Goal: Information Seeking & Learning: Find specific fact

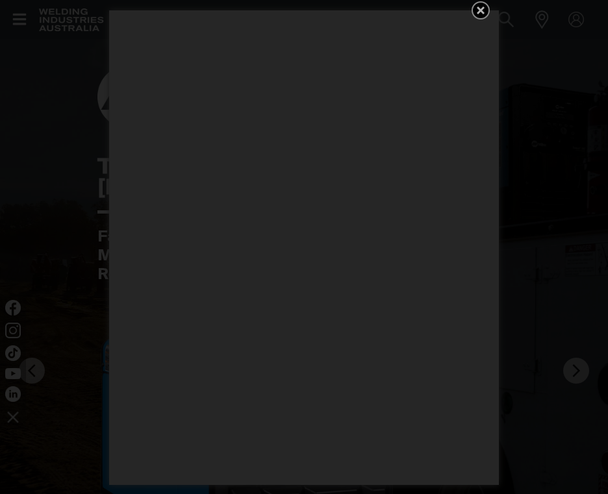
click at [479, 6] on icon "Get 5 WIA Welding Guides Free!" at bounding box center [481, 11] width 16 height 16
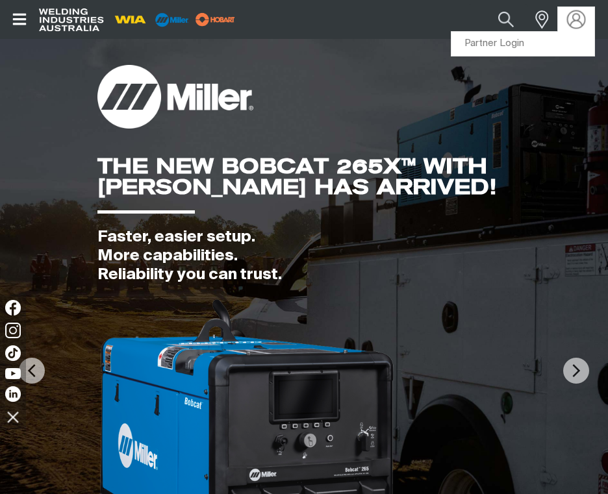
click at [573, 20] on img at bounding box center [576, 19] width 19 height 19
click at [507, 42] on link "Partner Login" at bounding box center [522, 44] width 143 height 24
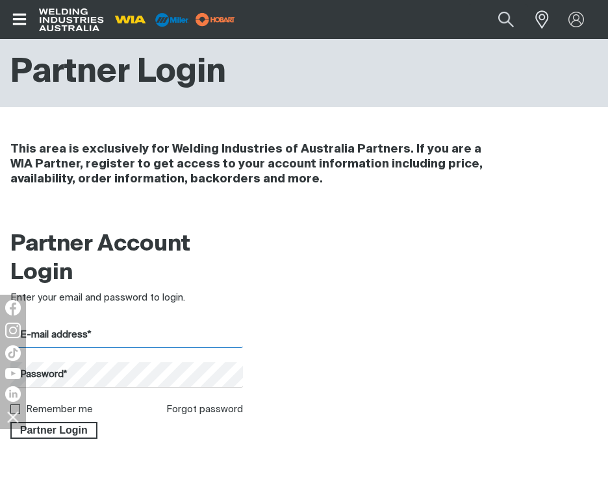
type input "[EMAIL_ADDRESS][DOMAIN_NAME]"
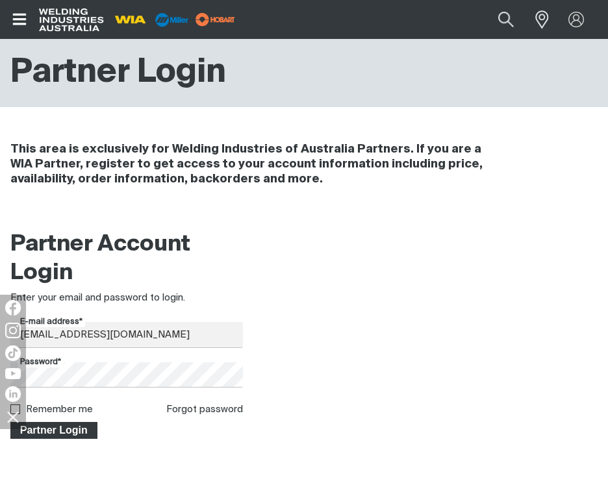
click at [56, 432] on span "Partner Login" at bounding box center [54, 430] width 84 height 17
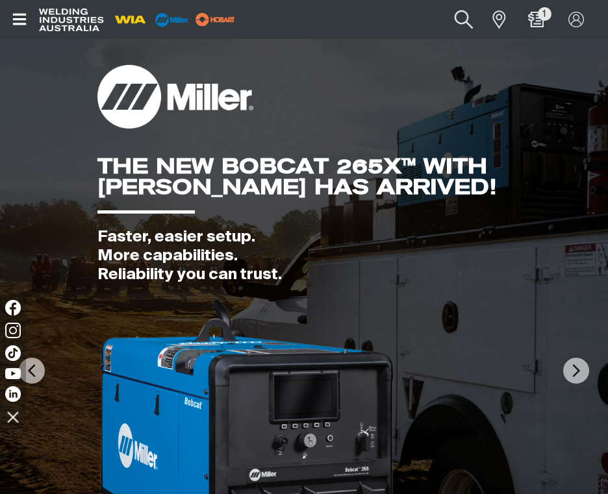
click at [463, 14] on button "Search products" at bounding box center [463, 19] width 53 height 37
click at [309, 19] on input "Search" at bounding box center [384, 19] width 200 height 29
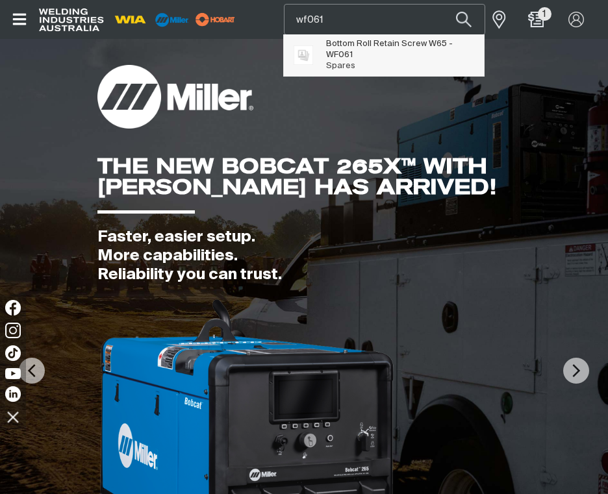
type input "wf061"
click at [351, 56] on span "WF061" at bounding box center [339, 55] width 27 height 8
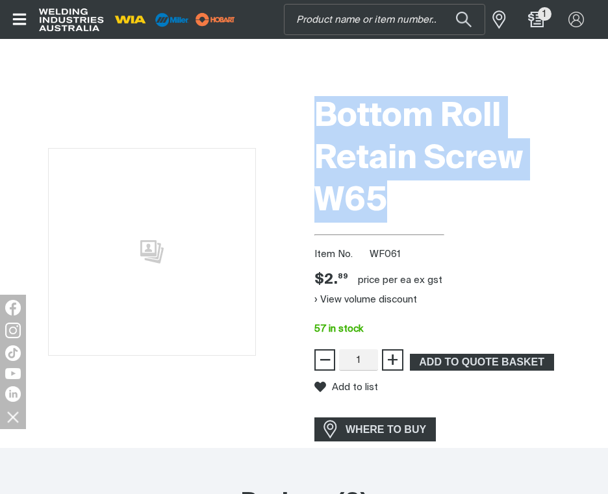
drag, startPoint x: 314, startPoint y: 106, endPoint x: 405, endPoint y: 193, distance: 125.8
click at [405, 193] on h1 "Bottom Roll Retain Screw W65" at bounding box center [455, 159] width 283 height 127
drag, startPoint x: 405, startPoint y: 193, endPoint x: 387, endPoint y: 149, distance: 47.5
copy h1 "Bottom Roll Retain Screw W65"
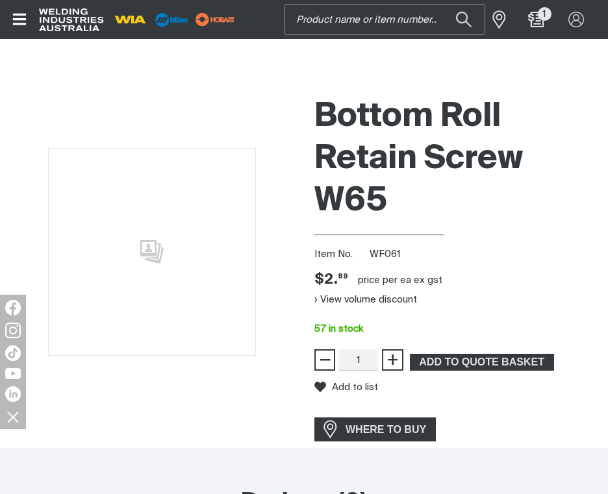
click at [364, 18] on input "Search" at bounding box center [384, 19] width 200 height 29
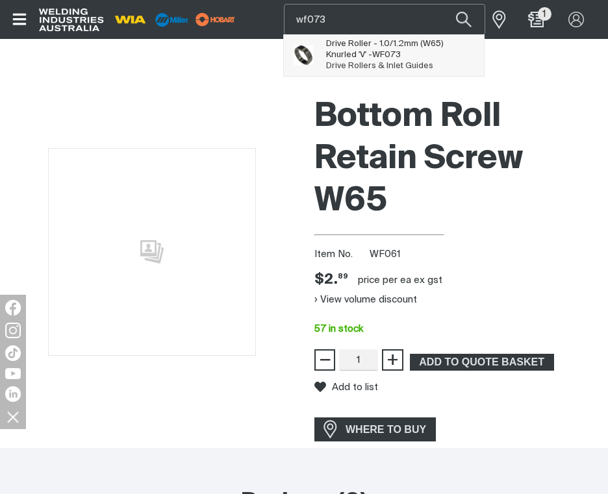
type input "wf073"
click at [372, 52] on span "WF073" at bounding box center [386, 55] width 29 height 8
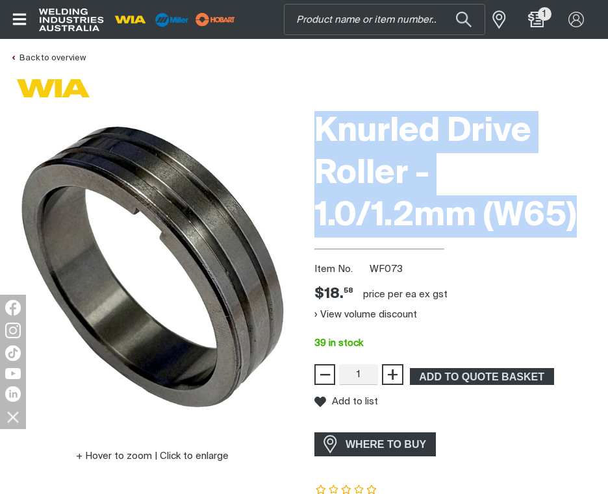
drag, startPoint x: 315, startPoint y: 118, endPoint x: 584, endPoint y: 212, distance: 285.2
click at [585, 212] on h1 "Knurled Drive Roller - 1.0/1.2mm (W65)" at bounding box center [455, 174] width 283 height 127
copy h1 "Knurled Drive Roller - 1.0/1.2mm (W65)"
click at [368, 19] on input "Search" at bounding box center [384, 19] width 200 height 29
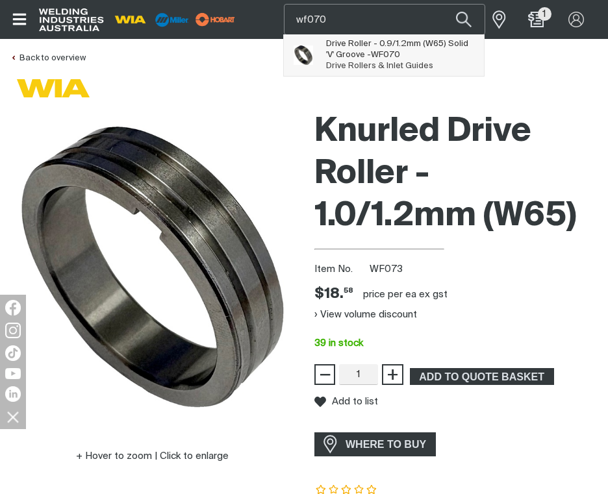
type input "wf070"
click at [357, 58] on span "Drive Roller - 0.9/1.2mm (W65) Solid 'V' Groove - WF070" at bounding box center [400, 49] width 149 height 22
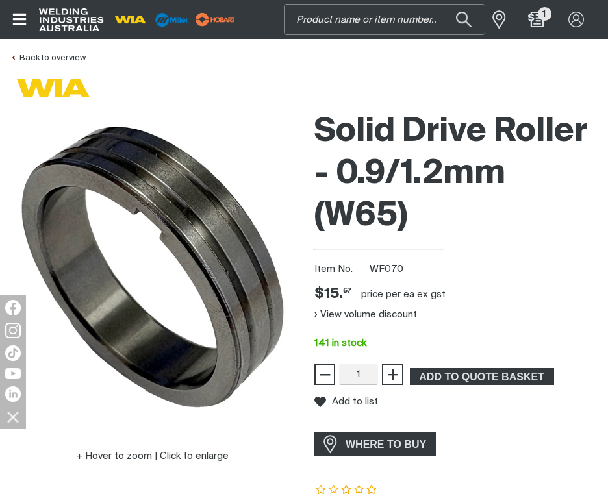
click at [349, 12] on input "Search" at bounding box center [384, 19] width 200 height 29
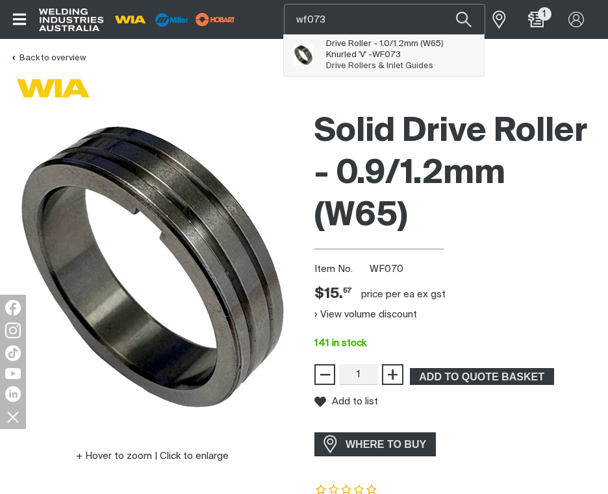
type input "wf073"
click at [372, 51] on span "WF073" at bounding box center [386, 55] width 29 height 8
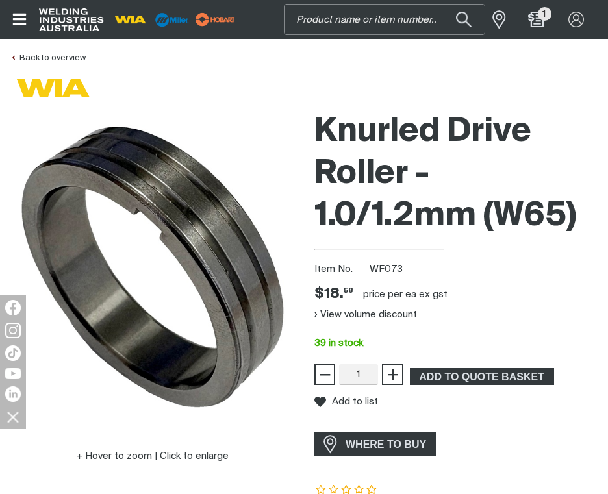
click at [375, 20] on input "Search" at bounding box center [384, 19] width 200 height 29
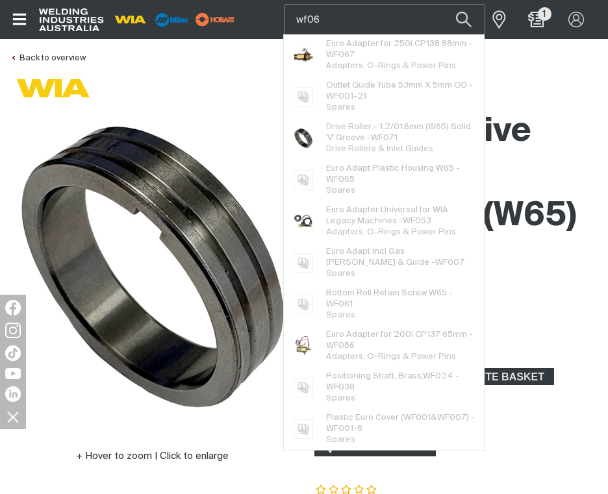
type input "wf063"
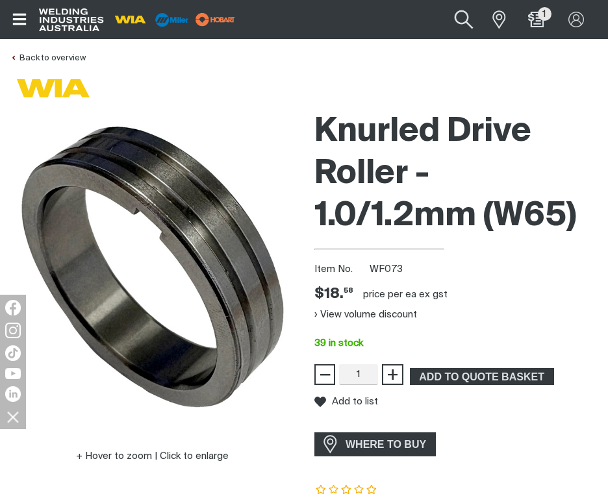
click at [459, 16] on button "Search products" at bounding box center [463, 19] width 53 height 37
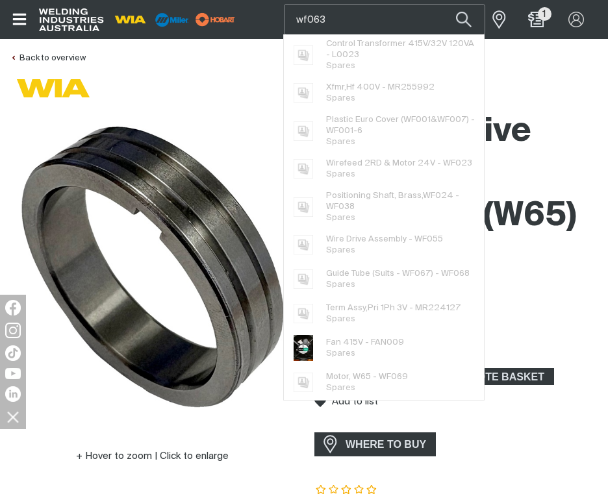
drag, startPoint x: 336, startPoint y: 18, endPoint x: 289, endPoint y: 16, distance: 46.8
click at [289, 16] on input "wf063" at bounding box center [384, 19] width 200 height 29
type input "w"
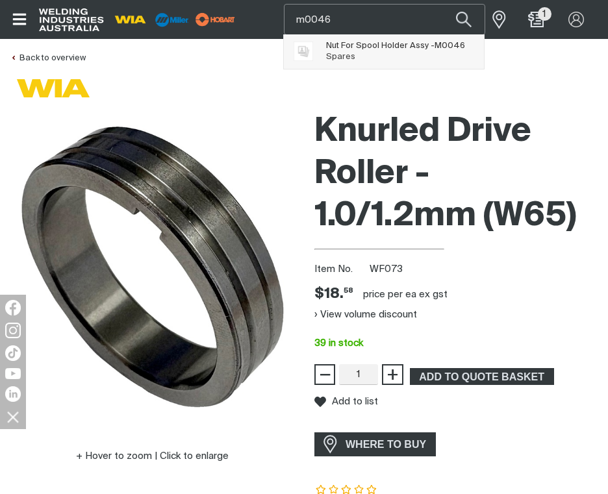
type input "m0046"
click at [363, 49] on span "Nut For Spool Holder Assy - M0046" at bounding box center [395, 45] width 139 height 11
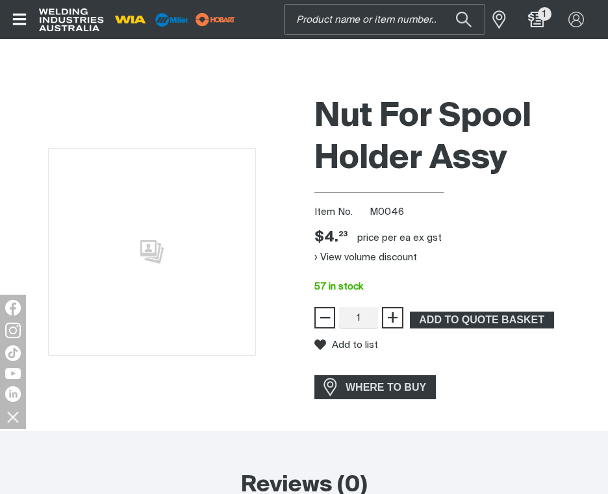
click at [390, 20] on input "Search" at bounding box center [384, 19] width 200 height 29
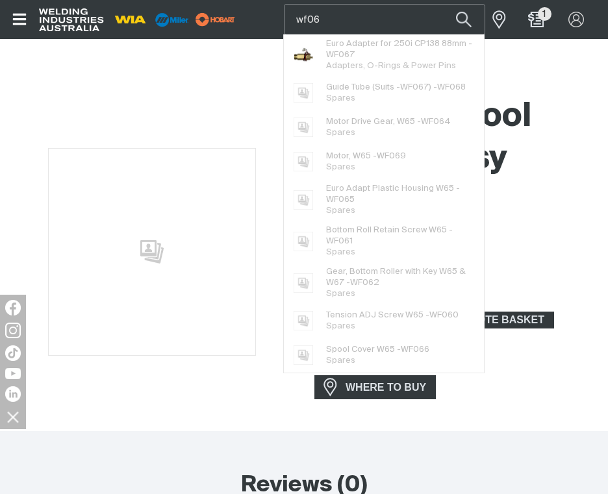
type input "wf063"
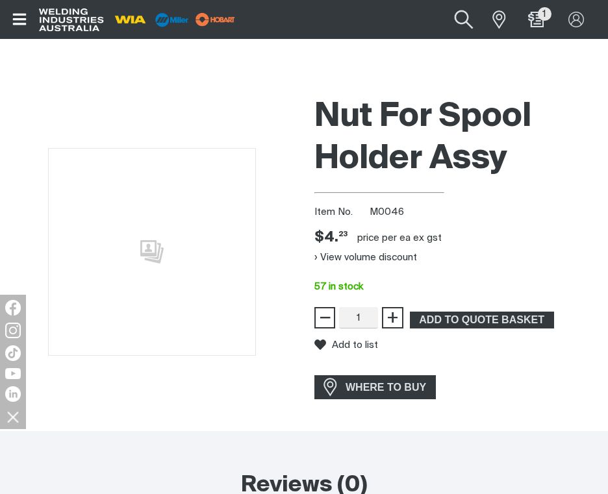
click at [471, 15] on button "Search products" at bounding box center [463, 19] width 53 height 37
click at [329, 16] on input "wf063" at bounding box center [384, 19] width 200 height 29
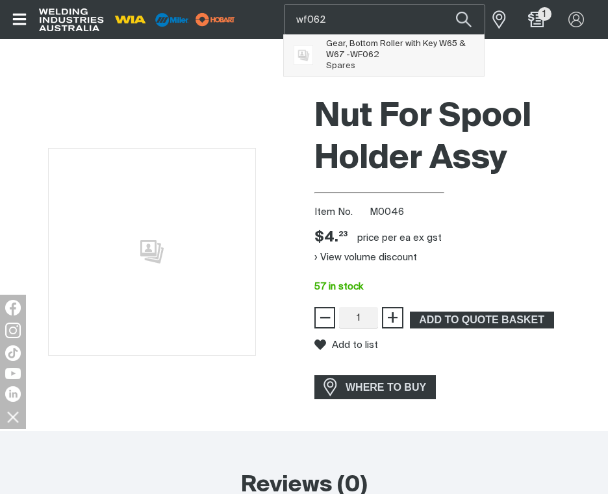
type input "wf062"
click at [362, 49] on span "Gear, Bottom Roller with Key W65 & W67 - WF062" at bounding box center [400, 49] width 149 height 22
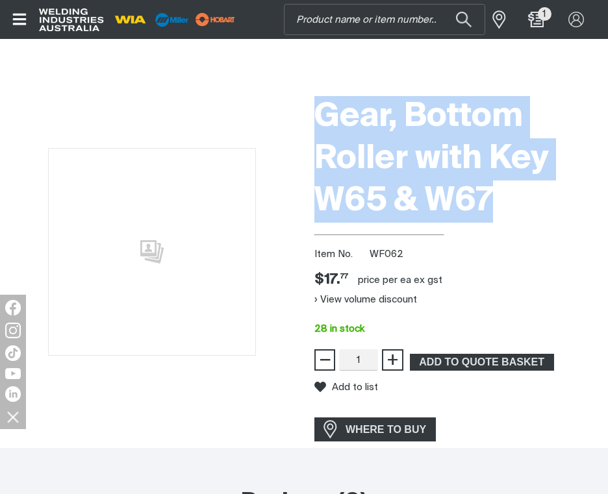
drag, startPoint x: 315, startPoint y: 114, endPoint x: 500, endPoint y: 204, distance: 205.9
click at [500, 204] on h1 "Gear, Bottom Roller with Key W65 & W67" at bounding box center [455, 159] width 283 height 127
drag, startPoint x: 500, startPoint y: 204, endPoint x: 413, endPoint y: 160, distance: 97.6
copy h1 "Gear, Bottom Roller with Key W65 & W67"
